Goal: Information Seeking & Learning: Find specific fact

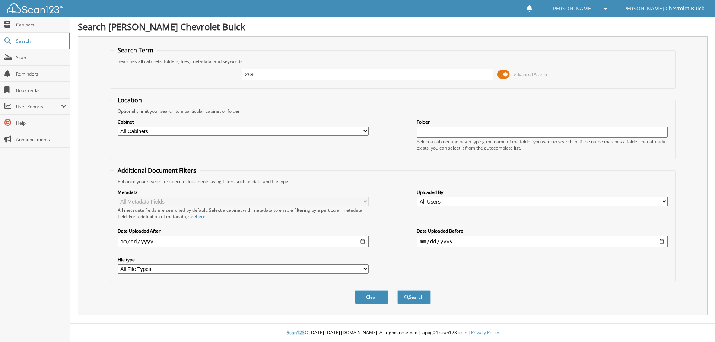
type input "289"
click at [397, 290] on button "Search" at bounding box center [413, 297] width 33 height 14
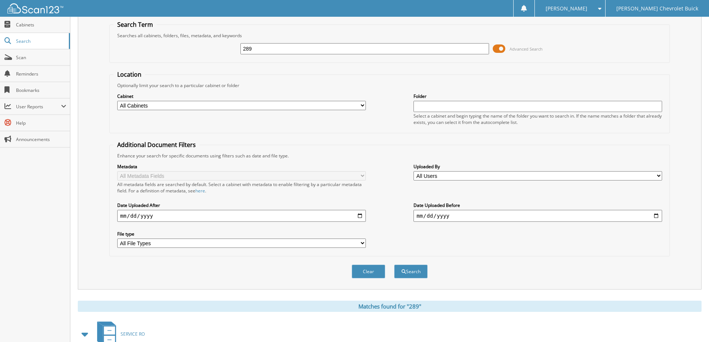
scroll to position [198, 0]
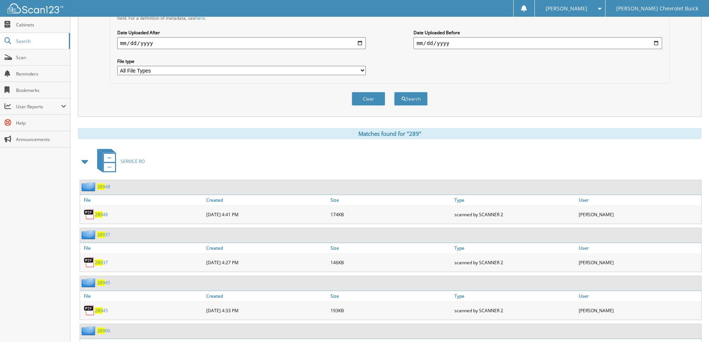
click at [86, 163] on span at bounding box center [85, 161] width 10 height 13
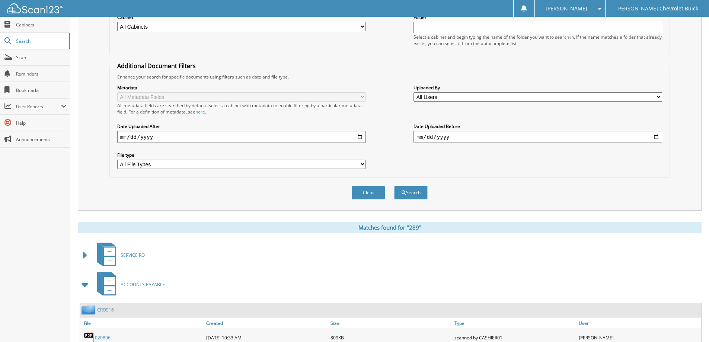
scroll to position [99, 0]
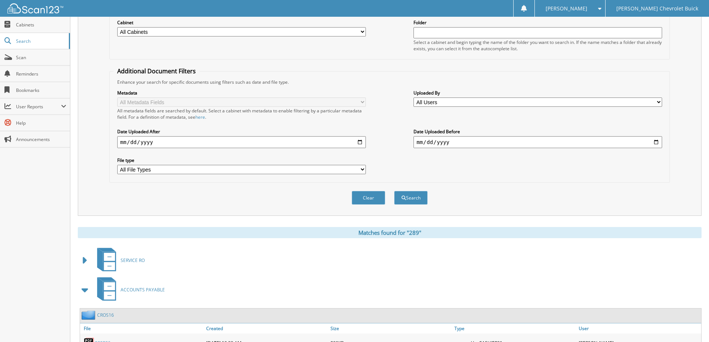
click at [359, 143] on input "date" at bounding box center [241, 142] width 249 height 12
type input "[DATE]"
click at [392, 156] on div "Metadata All Metadata Fields All metadata fields are searched by default. Selec…" at bounding box center [390, 131] width 552 height 93
click at [421, 102] on select "All Users [PERSON_NAME] [PERSON_NAME] [PERSON_NAME] [PERSON_NAME] [PERSON_NAME]…" at bounding box center [537, 102] width 249 height 9
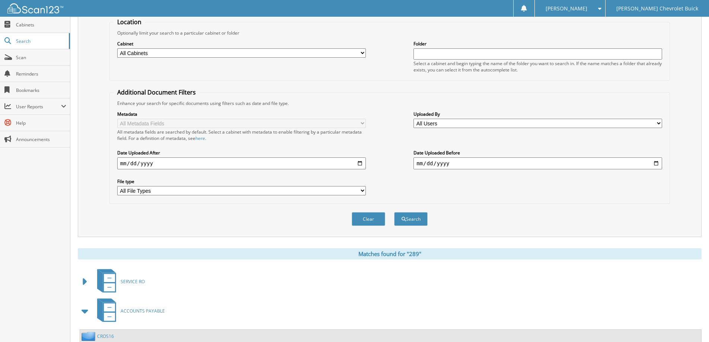
scroll to position [0, 0]
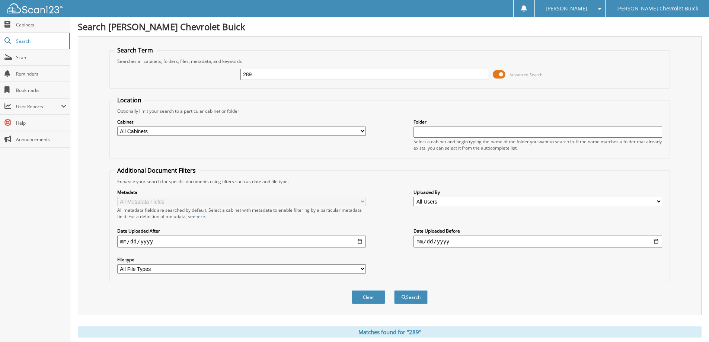
click at [151, 129] on select "All Cabinets ACCOUNTS PAYABLE ACCOUNTS RECEIVABLE CANCELLATION REFUNDS CAR DEAL…" at bounding box center [241, 131] width 249 height 9
select select "8501"
click at [117, 127] on select "All Cabinets ACCOUNTS PAYABLE ACCOUNTS RECEIVABLE CANCELLATION REFUNDS CAR DEAL…" at bounding box center [241, 131] width 249 height 9
click at [412, 300] on button "Search" at bounding box center [410, 297] width 33 height 14
drag, startPoint x: 263, startPoint y: 74, endPoint x: 225, endPoint y: 74, distance: 38.0
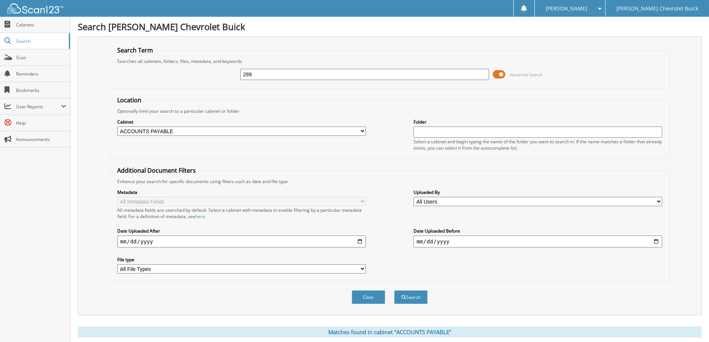
click at [225, 74] on div "289 Advanced Search" at bounding box center [390, 74] width 552 height 20
type input "HAIL DAMAGE"
click at [394, 290] on button "Search" at bounding box center [410, 297] width 33 height 14
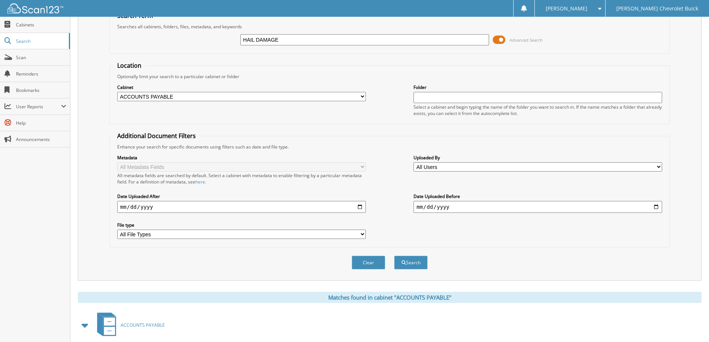
scroll to position [115, 0]
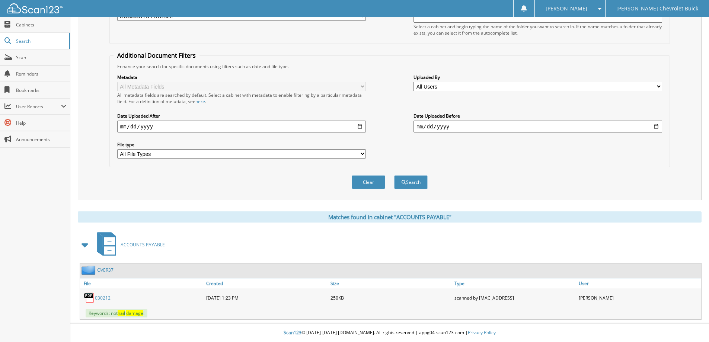
click at [166, 175] on div "Clear Search" at bounding box center [389, 182] width 560 height 30
click at [371, 183] on button "Clear" at bounding box center [368, 182] width 33 height 14
select select
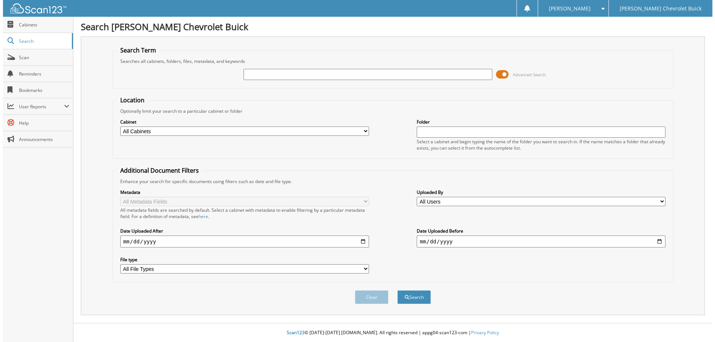
scroll to position [0, 0]
click at [17, 24] on span "Cabinets" at bounding box center [41, 25] width 50 height 6
